Goal: Complete application form

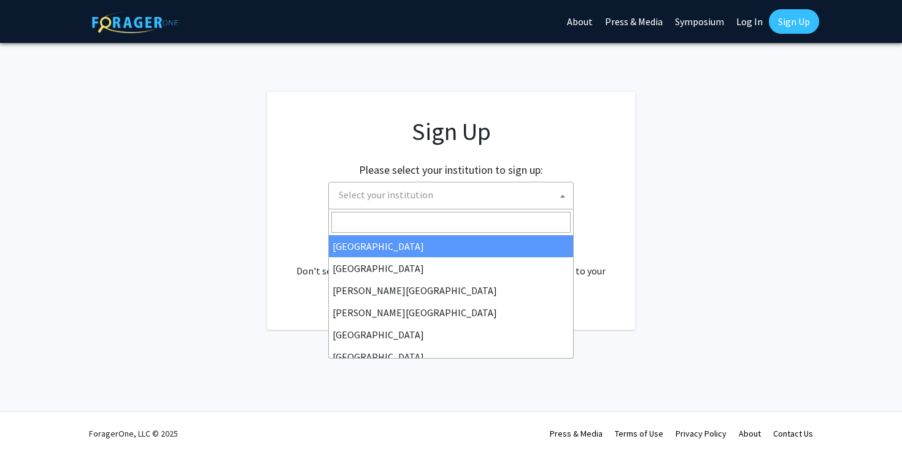
click at [373, 200] on span "Select your institution" at bounding box center [386, 194] width 95 height 12
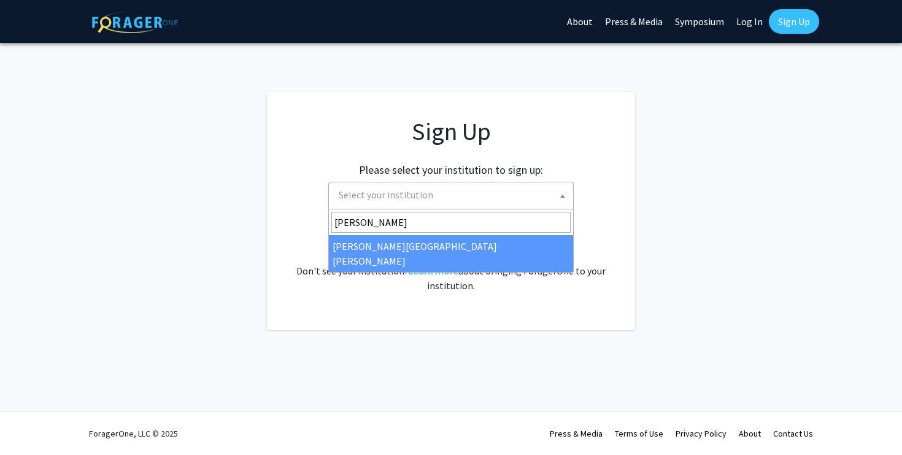
type input "JOhns"
select select "1"
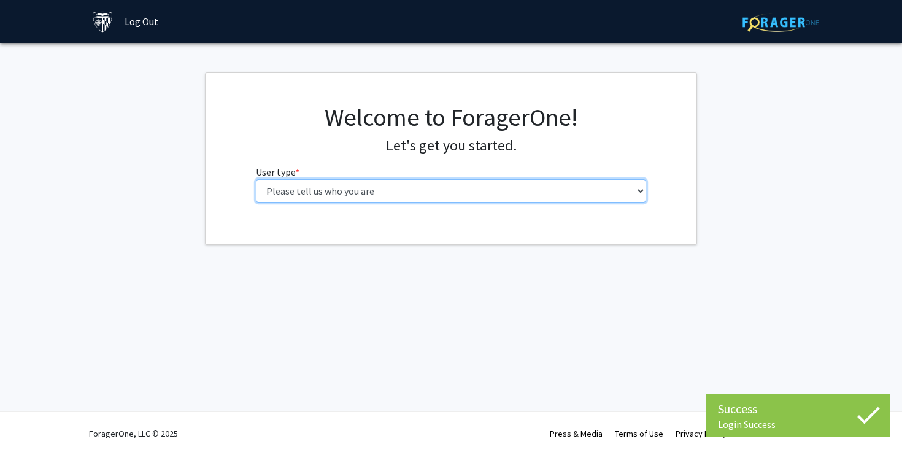
click at [256, 179] on select "Please tell us who you are Undergraduate Student Master's Student Doctoral Cand…" at bounding box center [451, 190] width 391 height 23
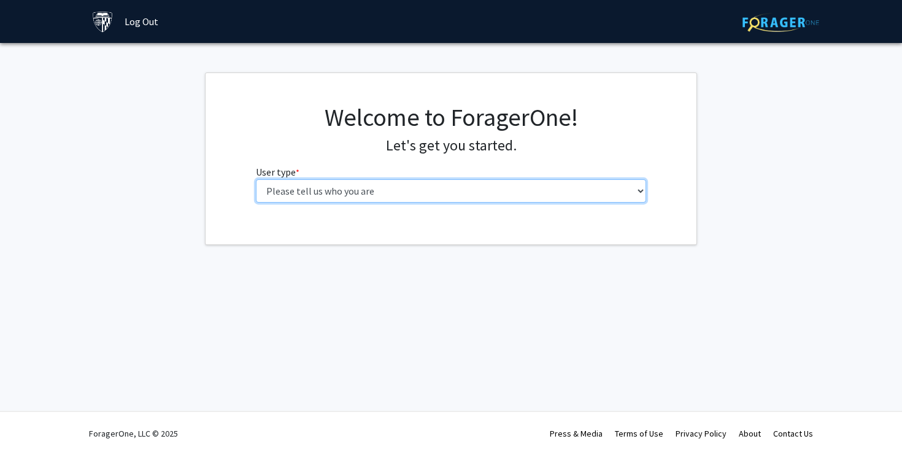
select select "2: masters"
click option "Master's Student" at bounding box center [0, 0] width 0 height 0
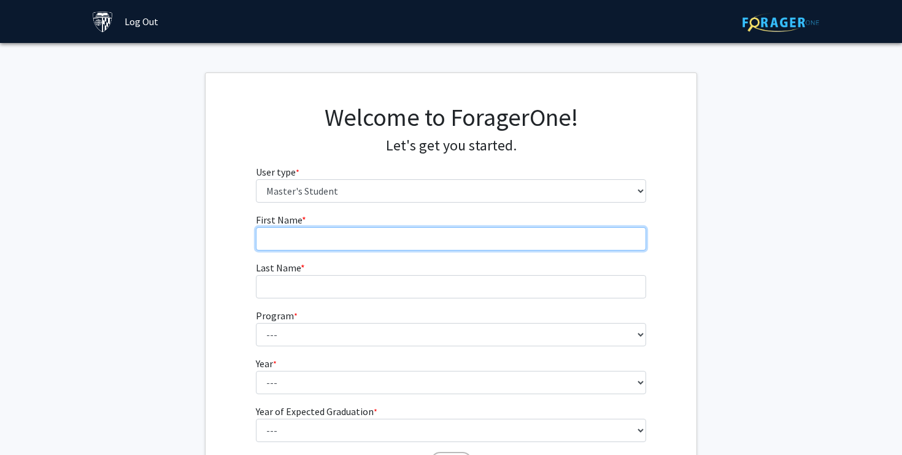
click at [337, 235] on input "First Name * required" at bounding box center [451, 238] width 391 height 23
type input "[PERSON_NAME]"
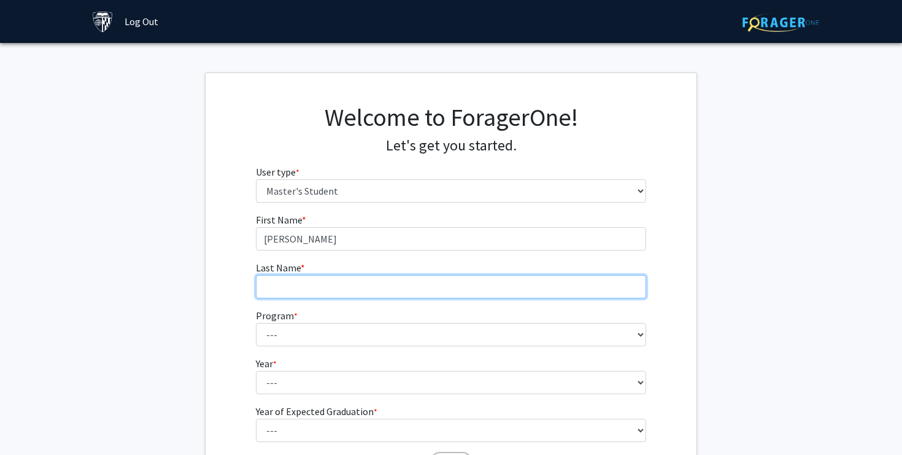
click at [338, 290] on input "Last Name * required" at bounding box center [451, 286] width 391 height 23
type input "[PERSON_NAME]"
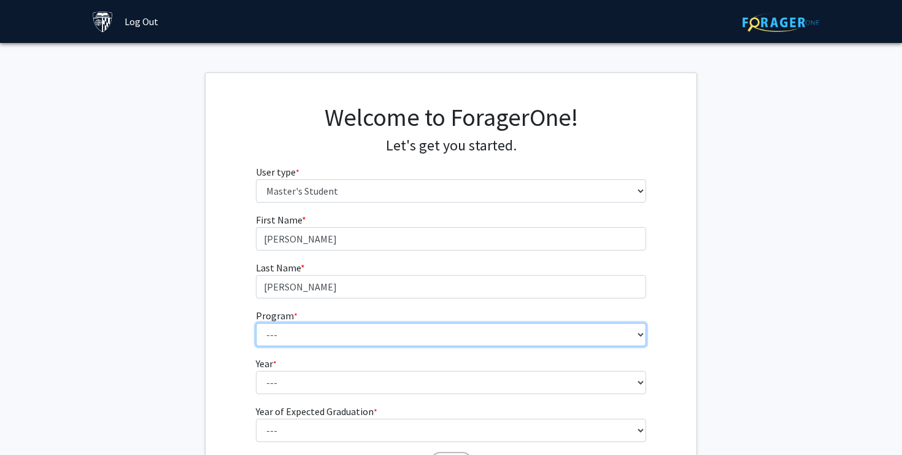
click at [256, 323] on select "--- Anatomy Education Applied and Computational Mathematics Applied Biomedical …" at bounding box center [451, 334] width 391 height 23
select select "26: 18"
click option "Biotechnology" at bounding box center [0, 0] width 0 height 0
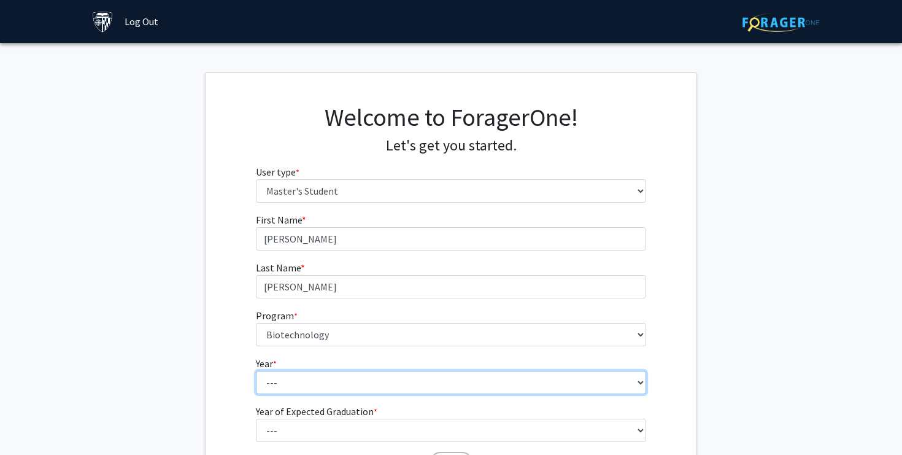
click at [256, 371] on select "--- First Year Second Year" at bounding box center [451, 382] width 391 height 23
select select "2: second_year"
click option "Second Year" at bounding box center [0, 0] width 0 height 0
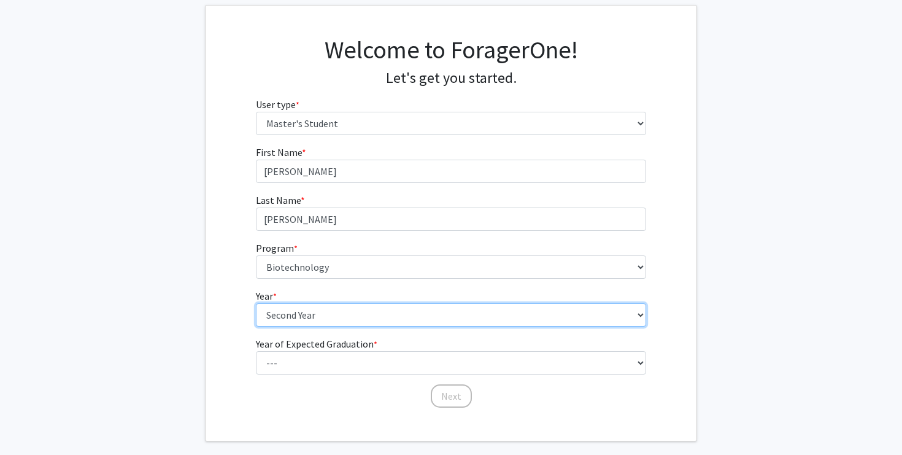
scroll to position [71, 0]
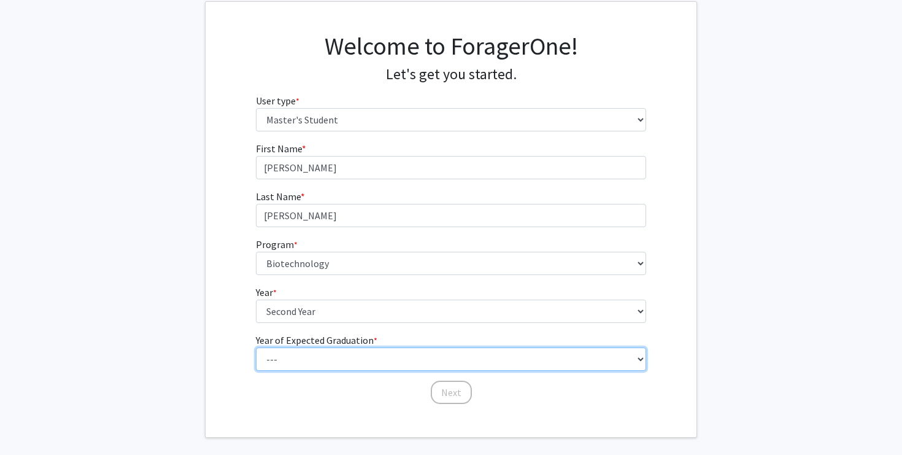
click at [256, 347] on select "--- 2025 2026 2027 2028 2029 2030 2031 2032 2033 2034" at bounding box center [451, 358] width 391 height 23
select select "2: 2026"
click option "2026" at bounding box center [0, 0] width 0 height 0
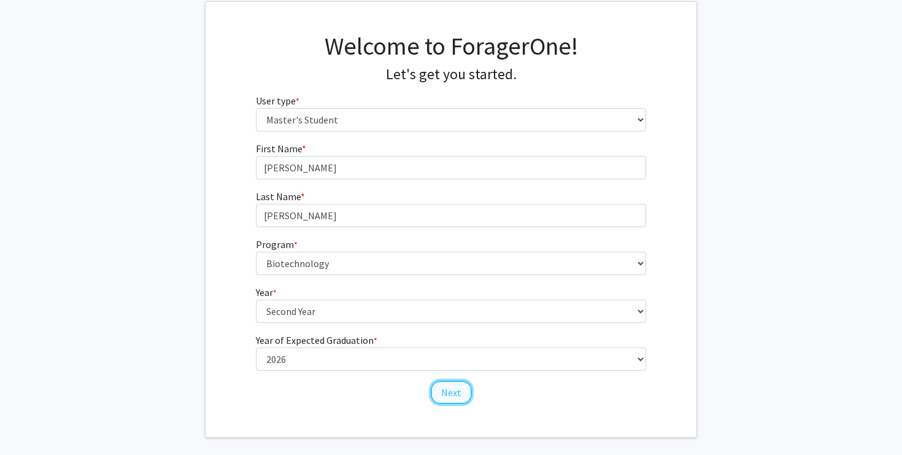
click at [461, 395] on button "Next" at bounding box center [451, 392] width 41 height 23
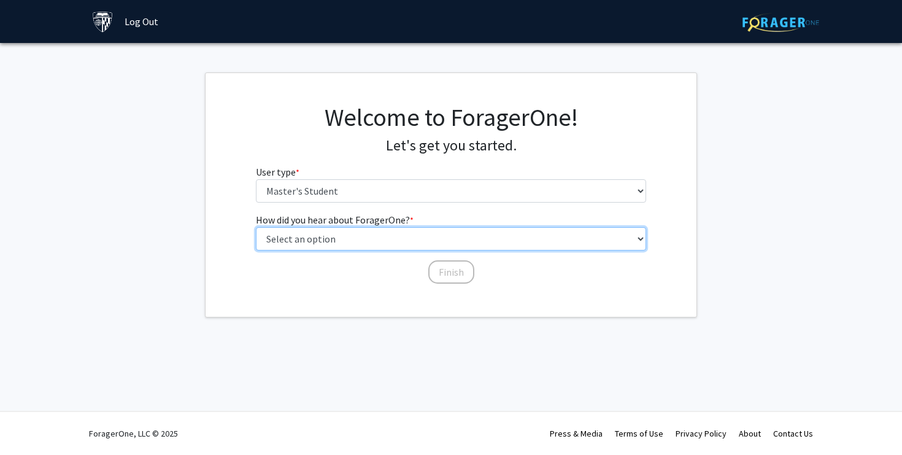
click at [256, 227] on select "Select an option Peer/student recommendation Faculty/staff recommendation Unive…" at bounding box center [451, 238] width 391 height 23
select select "3: university_website"
click option "University website" at bounding box center [0, 0] width 0 height 0
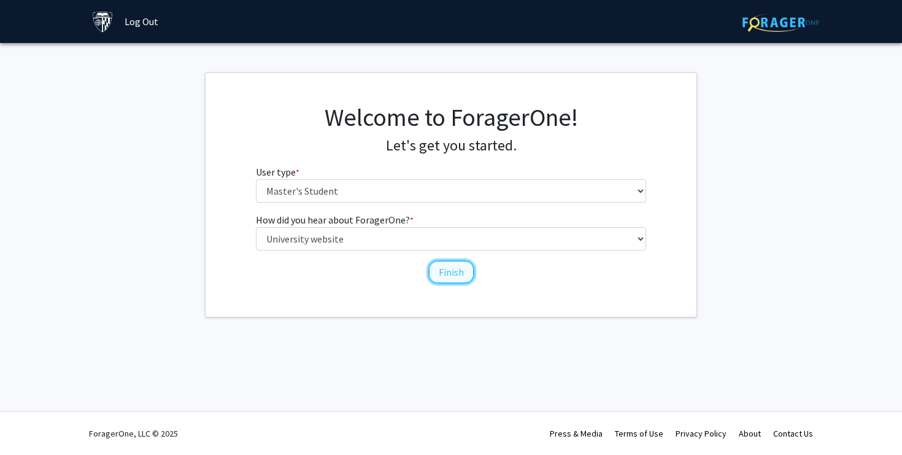
click at [449, 273] on button "Finish" at bounding box center [452, 271] width 46 height 23
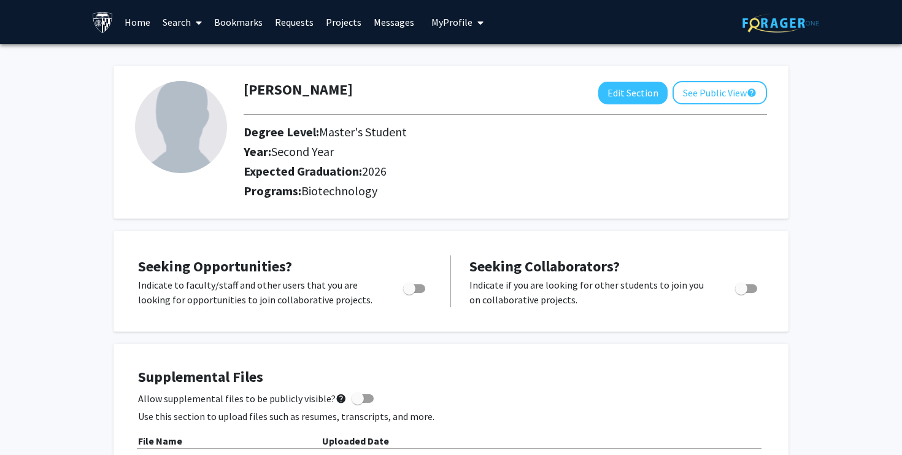
click at [754, 287] on span "Toggle" at bounding box center [746, 288] width 22 height 9
click at [742, 293] on input "Would you like to receive other student requests to work with you?" at bounding box center [741, 293] width 1 height 1
checkbox input "true"
click at [421, 287] on span "Toggle" at bounding box center [414, 288] width 22 height 9
click at [409, 293] on input "Are you actively seeking opportunities?" at bounding box center [409, 293] width 1 height 1
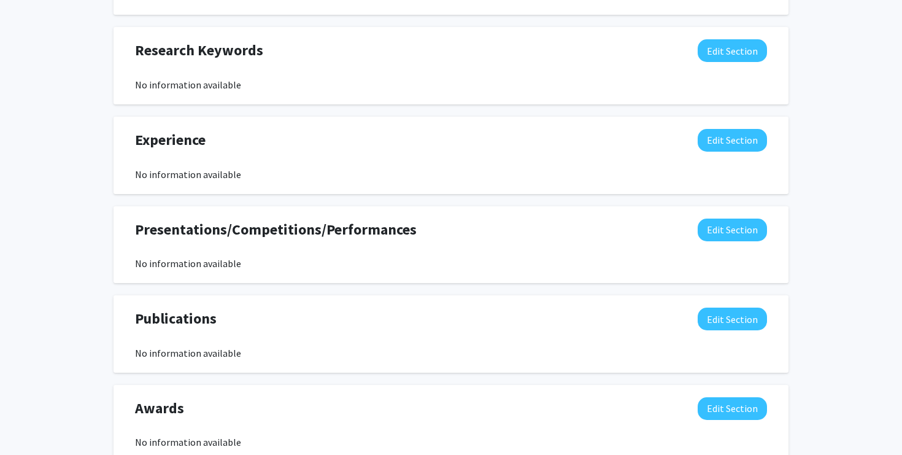
scroll to position [697, 0]
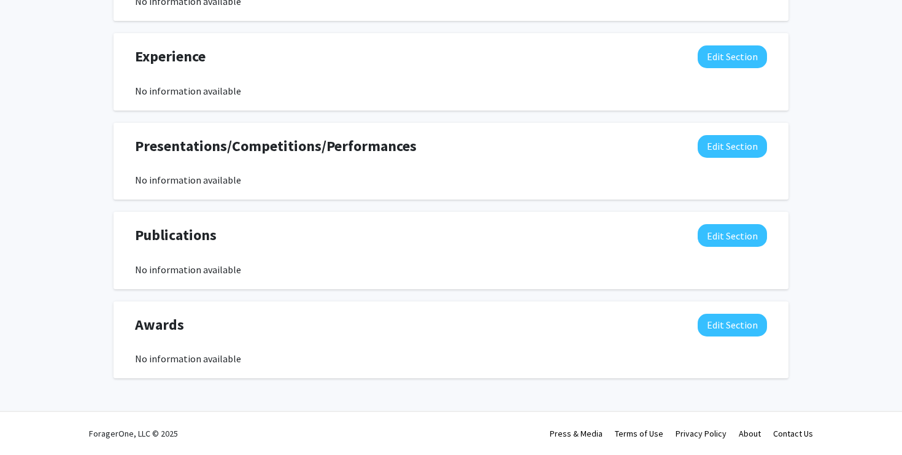
checkbox input "false"
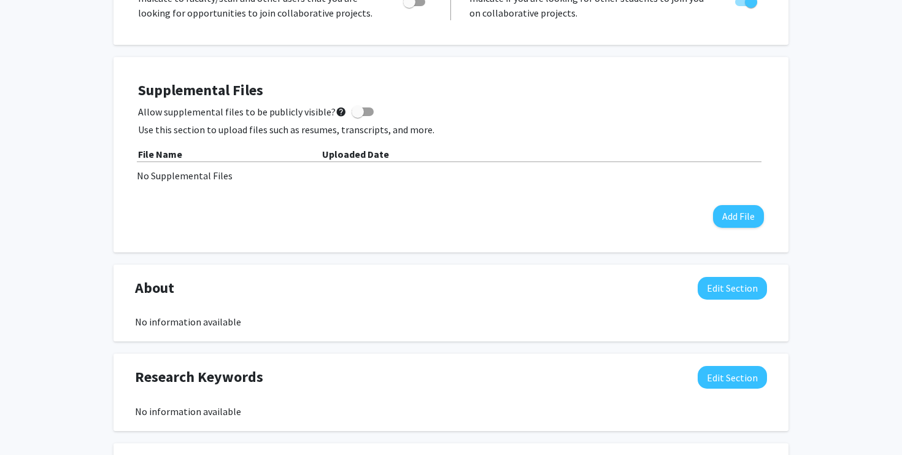
scroll to position [0, 0]
